Goal: Check status: Check status

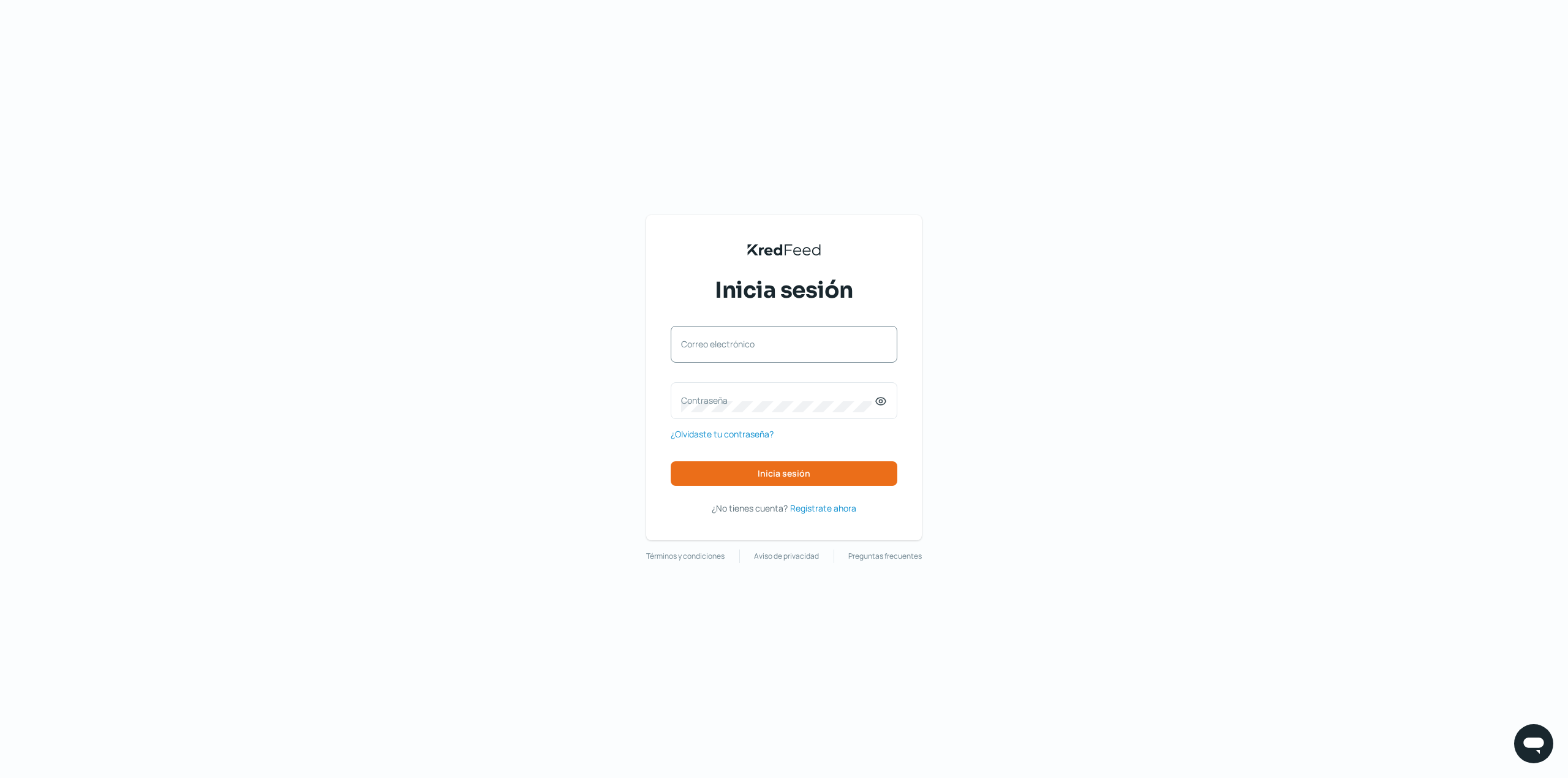
click at [760, 338] on label "Correo electrónico" at bounding box center [778, 344] width 194 height 12
click at [760, 345] on input "Correo electrónico" at bounding box center [784, 351] width 206 height 11
type input "[EMAIL_ADDRESS][DOMAIN_NAME]"
click at [762, 397] on label "Contraseña" at bounding box center [778, 400] width 194 height 12
click at [807, 477] on span "Inicia sesión" at bounding box center [784, 474] width 53 height 8
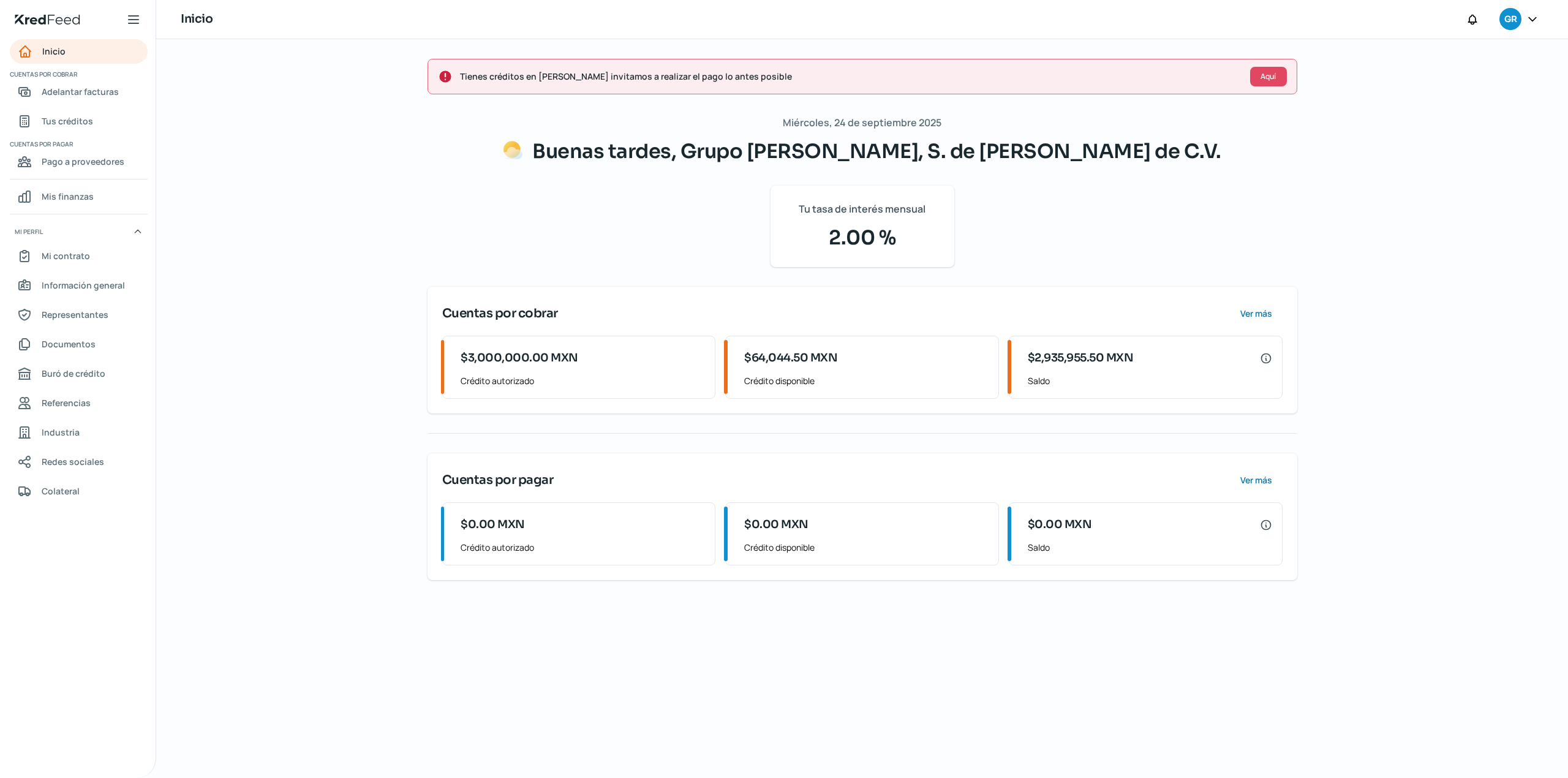
click at [291, 314] on div "Tienes créditos en [PERSON_NAME] invitamos a realizar el pago lo antes posible …" at bounding box center [862, 408] width 1412 height 739
click at [245, 331] on div "Tienes créditos en [PERSON_NAME] invitamos a realizar el pago lo antes posible …" at bounding box center [862, 408] width 1412 height 739
click at [86, 52] on link "Inicio" at bounding box center [78, 52] width 138 height 25
click at [101, 94] on span "Adelantar facturas" at bounding box center [80, 91] width 77 height 15
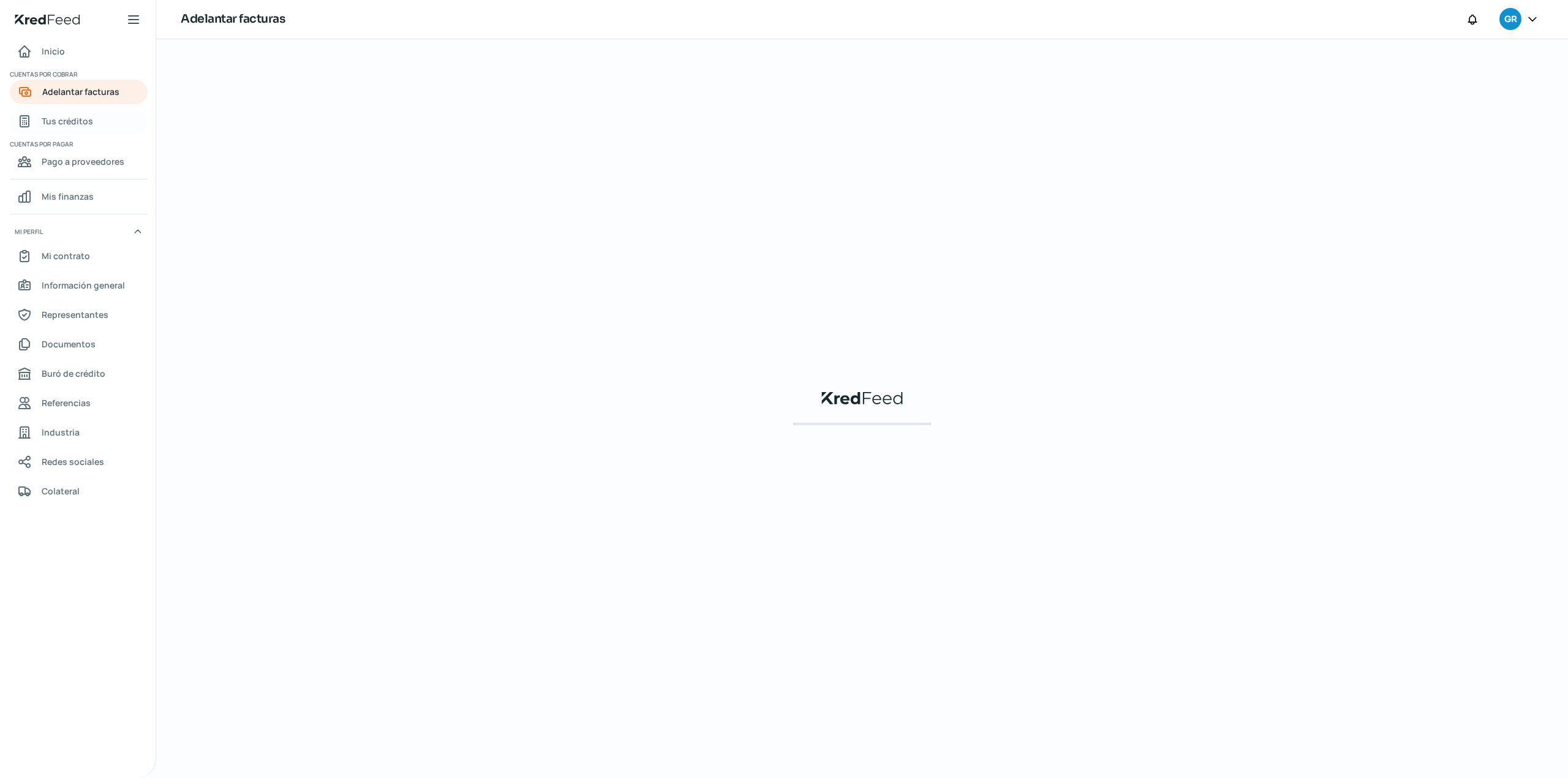
click at [81, 121] on span "Tus créditos" at bounding box center [67, 121] width 51 height 15
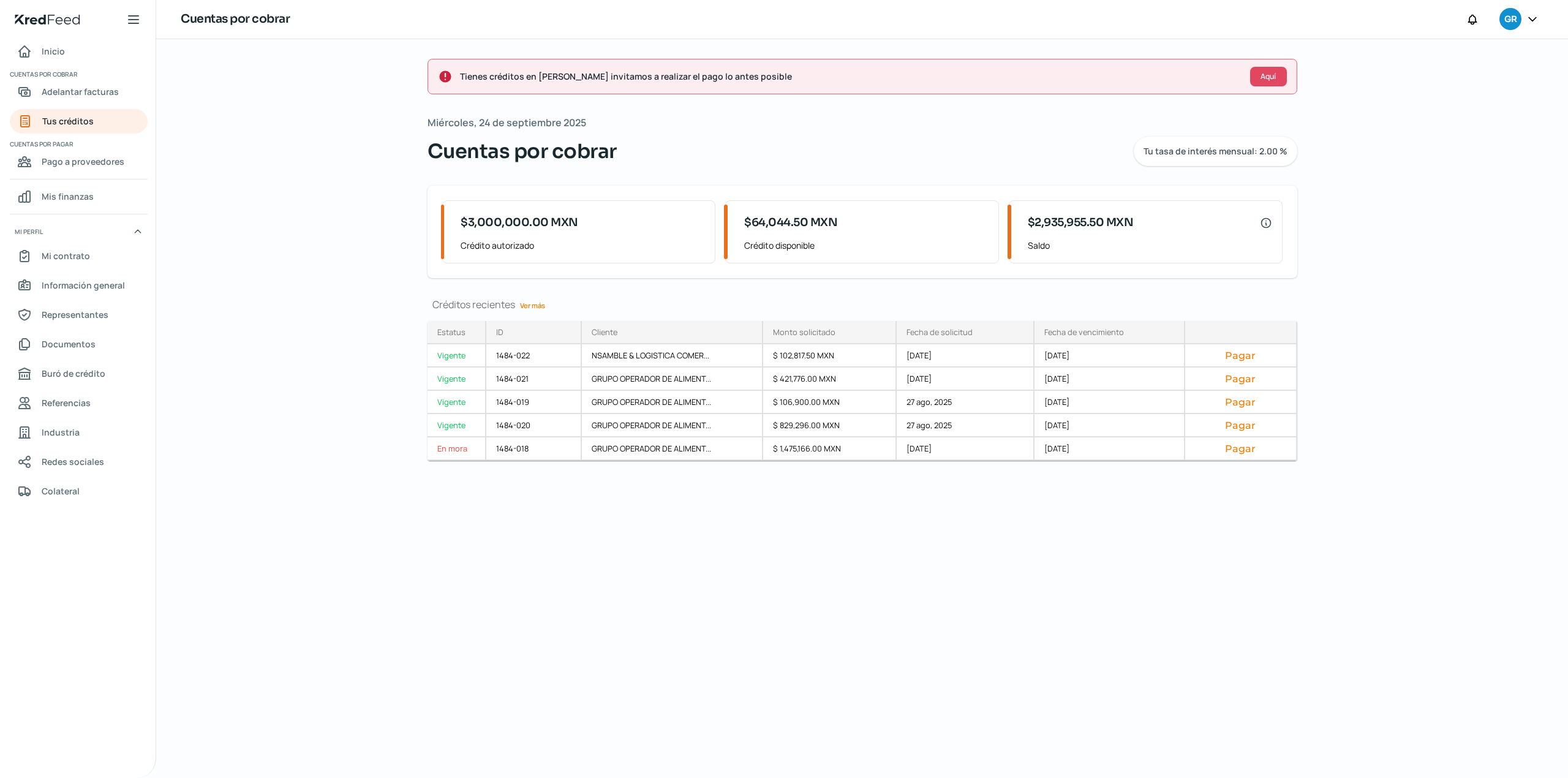
click at [536, 309] on link "Ver más" at bounding box center [532, 305] width 35 height 19
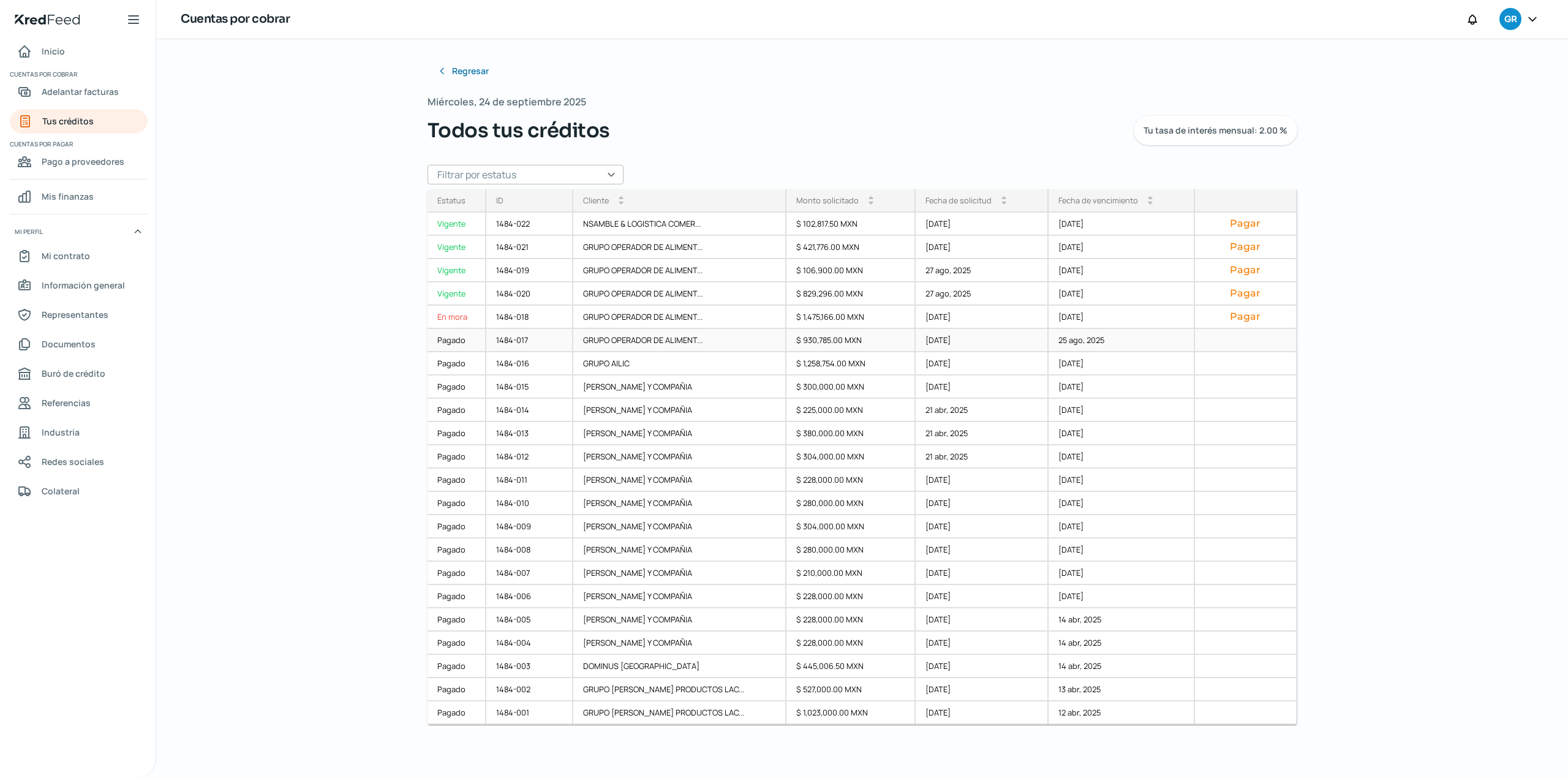
click at [459, 344] on div "Pagado" at bounding box center [457, 341] width 59 height 23
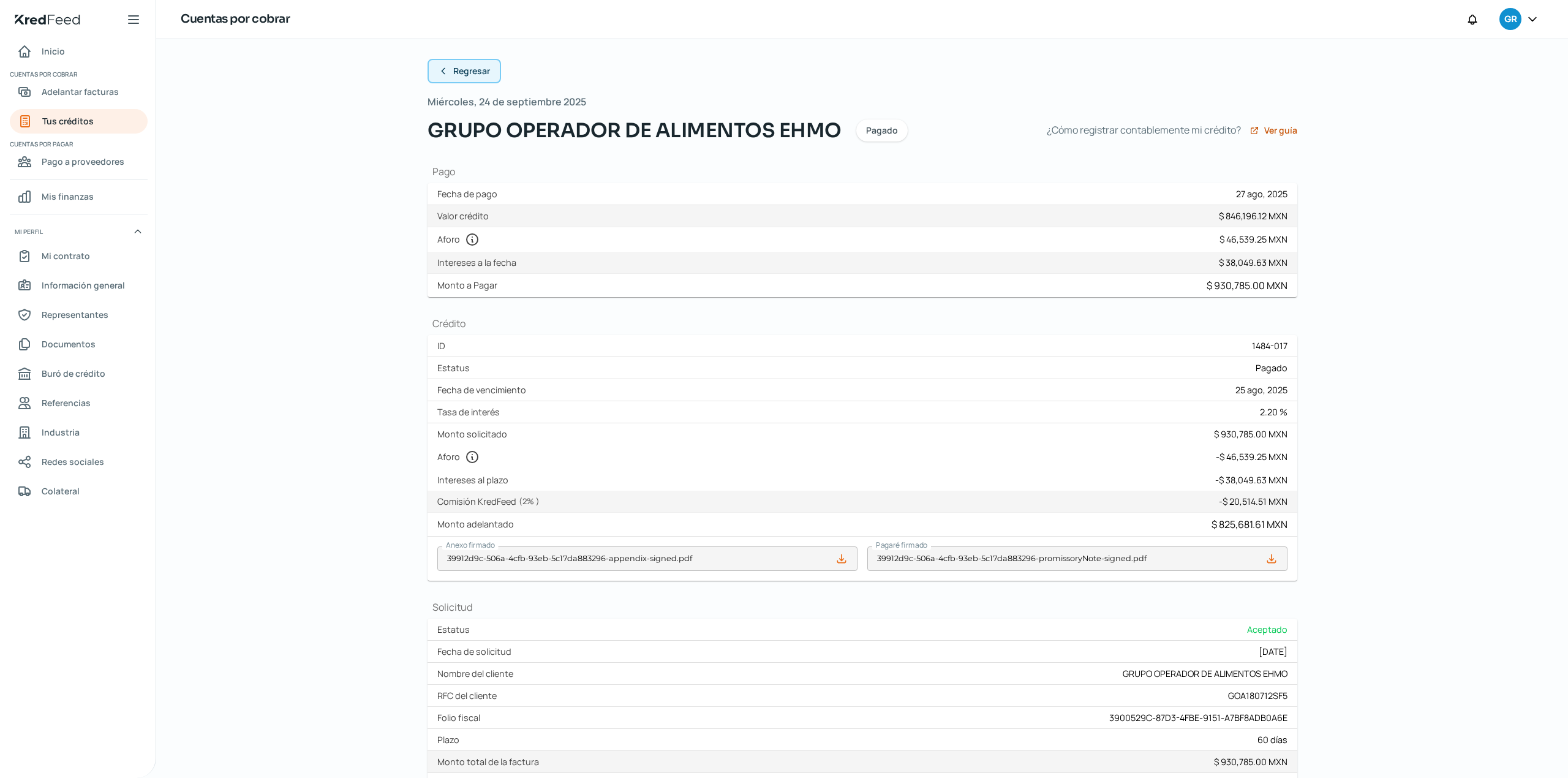
click at [457, 72] on span "Regresar" at bounding box center [472, 71] width 37 height 8
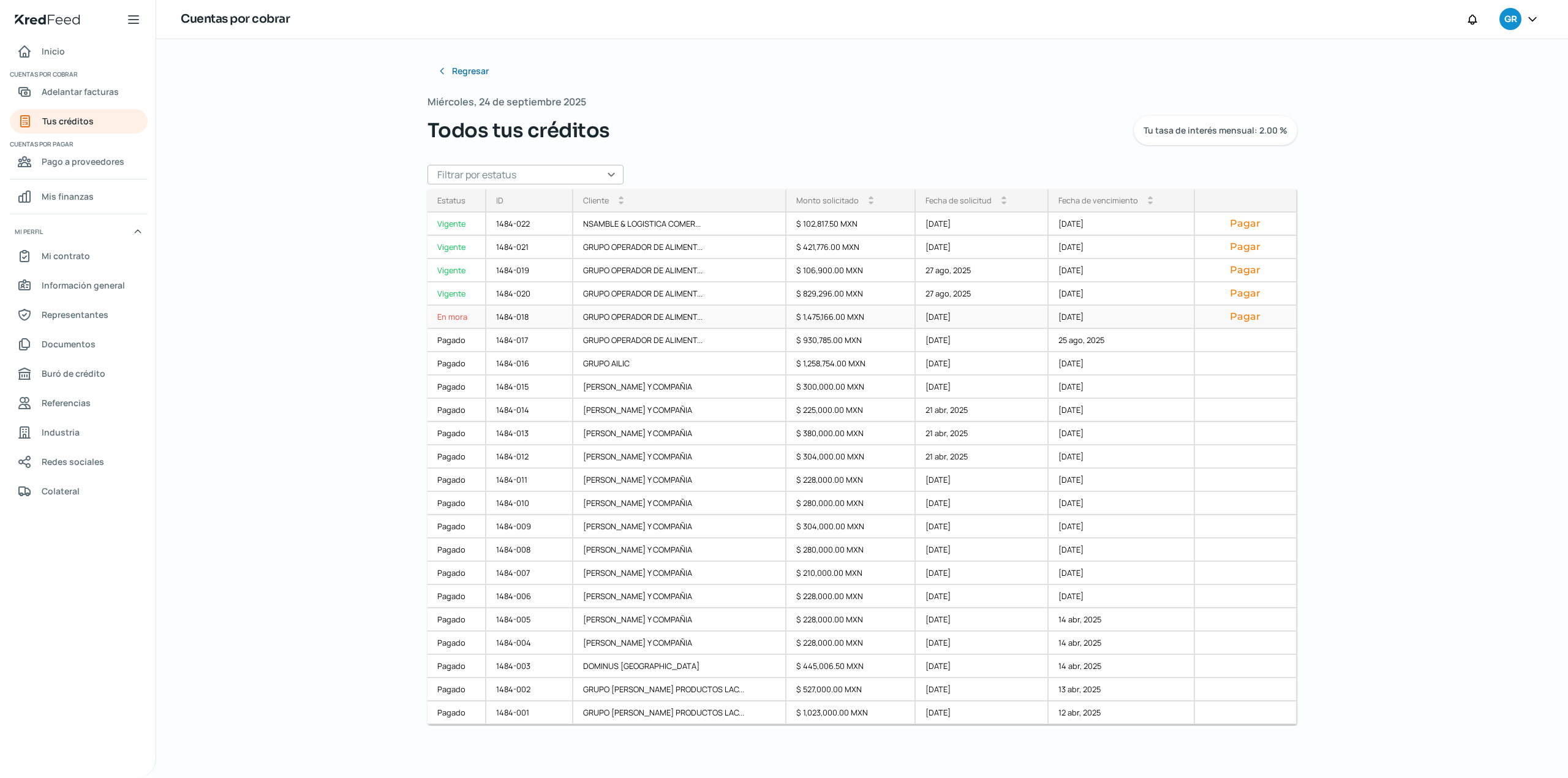
click at [462, 314] on div "En mora" at bounding box center [457, 318] width 59 height 23
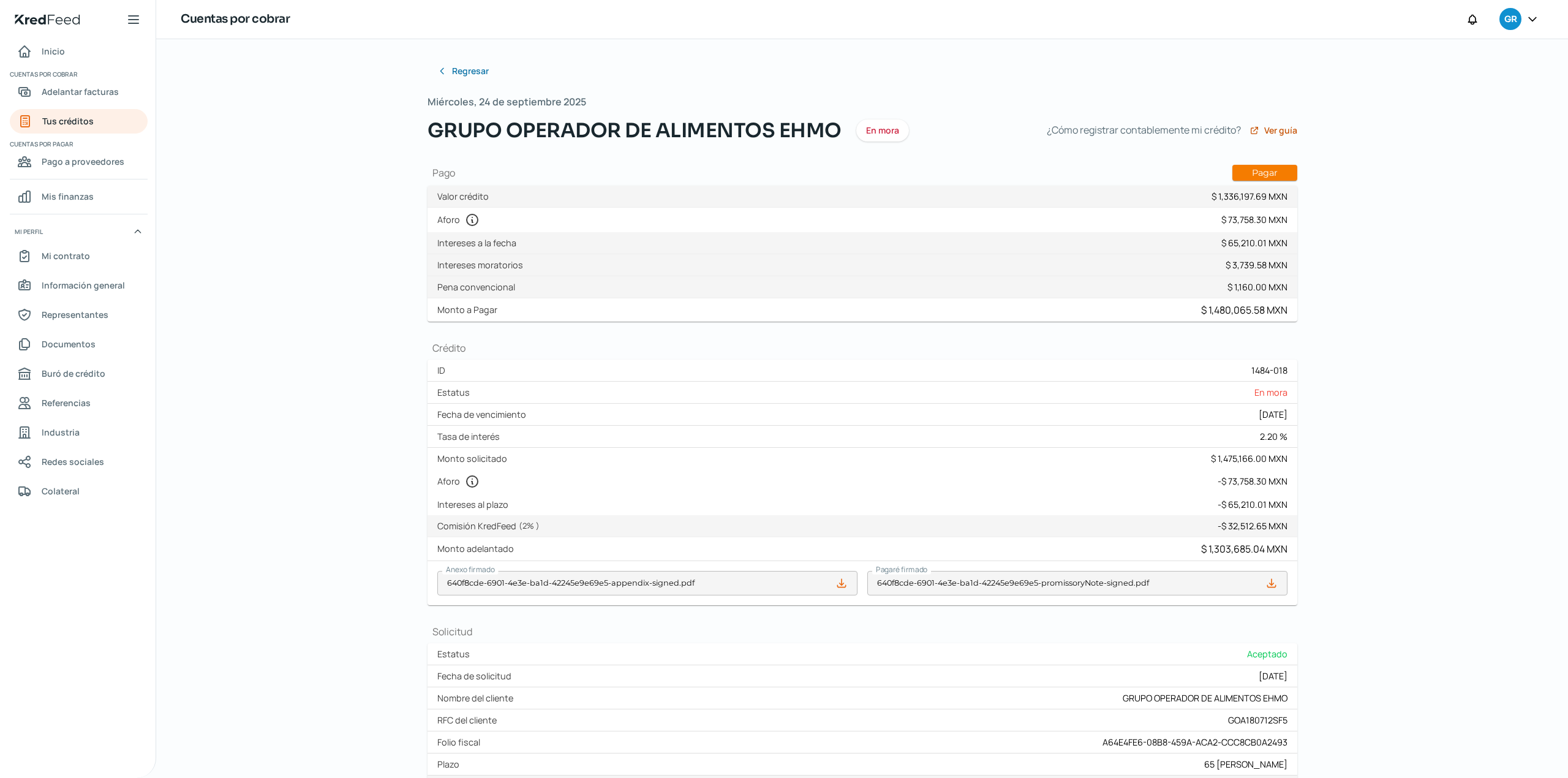
click at [397, 381] on div "Regresar Miércoles, 24 de septiembre 2025 GRUPO OPERADOR DE ALIMENTOS EHMO En […" at bounding box center [862, 408] width 1412 height 739
